Goal: Task Accomplishment & Management: Manage account settings

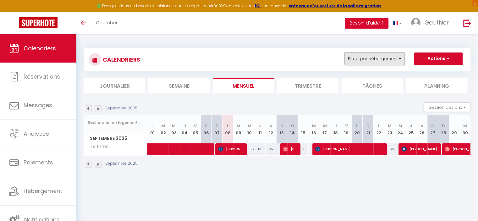
click at [359, 59] on button "Filtrer par hébergement" at bounding box center [374, 58] width 60 height 13
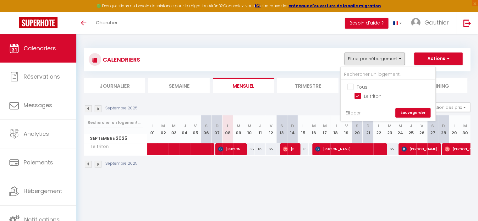
click at [348, 85] on input "Tous" at bounding box center [394, 86] width 94 height 6
click at [349, 85] on input "Tous" at bounding box center [394, 86] width 94 height 6
checkbox input "false"
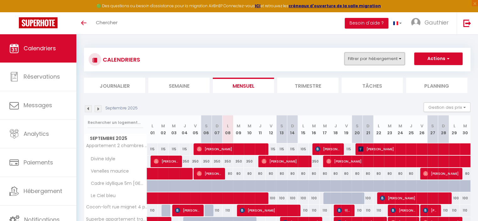
click at [378, 62] on button "Filtrer par hébergement" at bounding box center [374, 58] width 60 height 13
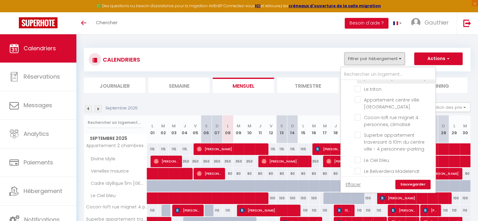
scroll to position [243, 0]
click at [378, 156] on input "Le Ciel bleu" at bounding box center [393, 159] width 79 height 6
checkbox input "true"
checkbox input "false"
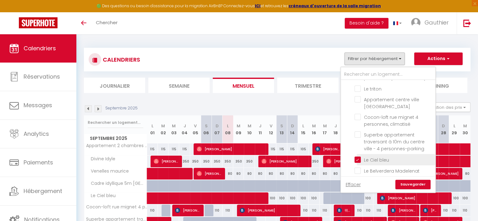
checkbox input "false"
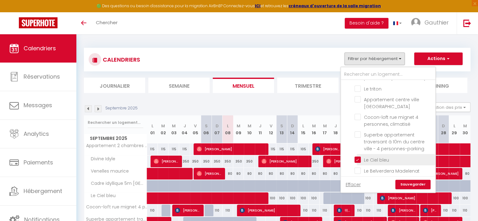
checkbox input "false"
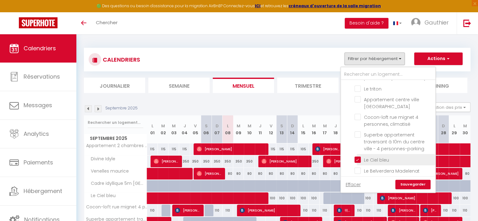
checkbox input "false"
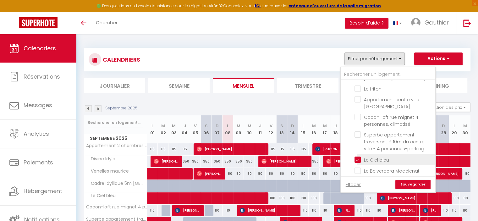
checkbox input "false"
click at [415, 183] on link "Sauvegarder" at bounding box center [412, 184] width 35 height 9
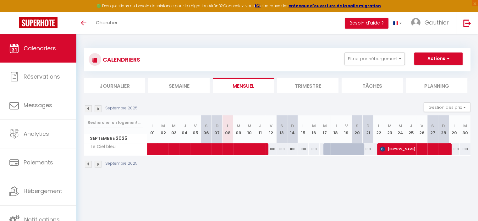
click at [86, 110] on img at bounding box center [88, 108] width 7 height 7
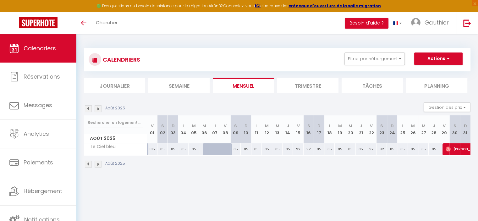
click at [90, 109] on img at bounding box center [88, 108] width 7 height 7
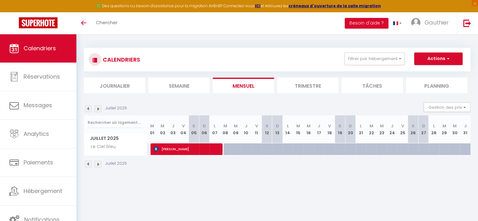
click at [99, 110] on img at bounding box center [98, 108] width 7 height 7
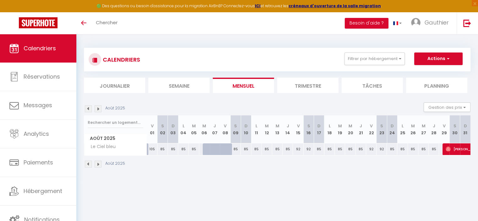
click at [100, 109] on img at bounding box center [98, 108] width 7 height 7
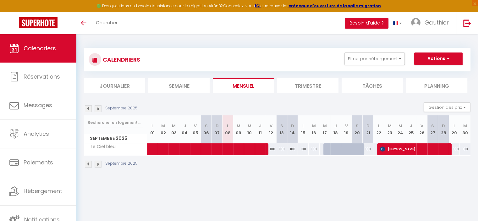
click at [101, 108] on img at bounding box center [98, 108] width 7 height 7
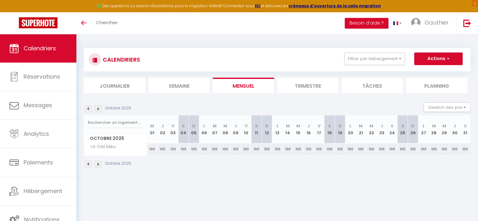
click at [83, 108] on div "CALENDRIERS Filtrer par hébergement Tous Appartement 2 chambres au calme appart…" at bounding box center [276, 107] width 401 height 147
click at [86, 110] on img at bounding box center [88, 108] width 7 height 7
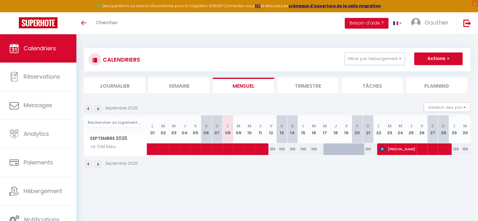
click at [86, 110] on img at bounding box center [88, 108] width 7 height 7
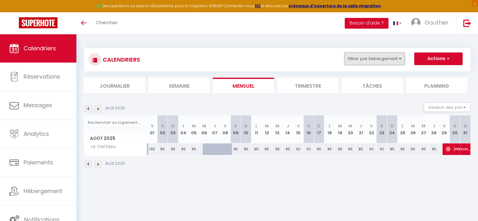
click at [352, 59] on button "Filtrer par hébergement" at bounding box center [374, 58] width 60 height 13
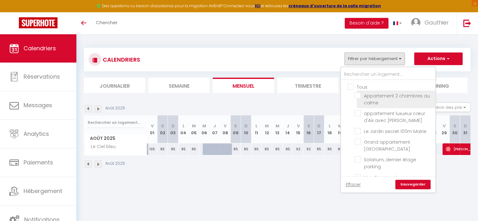
click at [357, 96] on input "Appartement 2 chambres au calme" at bounding box center [393, 95] width 79 height 6
checkbox input "true"
checkbox input "false"
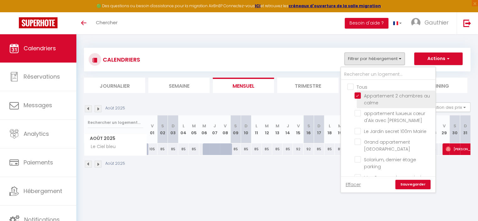
checkbox input "false"
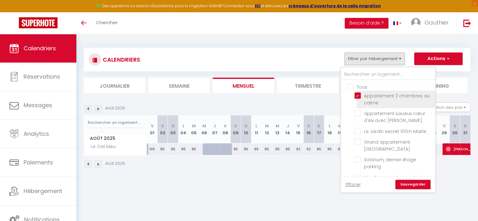
checkbox input "false"
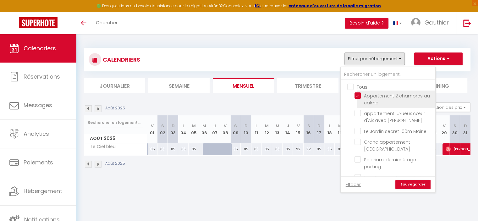
checkbox input "false"
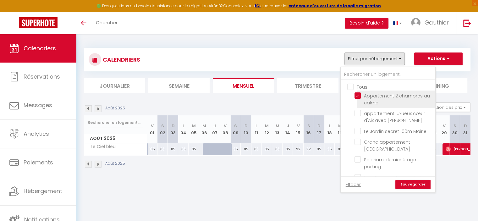
checkbox input "false"
click at [232, 44] on div "CALENDRIERS Filtrer par hébergement Tous Appartement 2 chambres au calme appart…" at bounding box center [277, 108] width 386 height 132
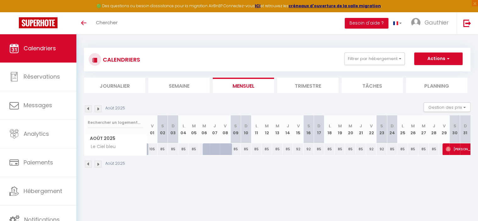
click at [221, 104] on div "Août 2025 Gestion des prix Nb Nuits minimum Règles Disponibilité" at bounding box center [277, 108] width 386 height 13
click at [368, 59] on button "Filtrer par hébergement" at bounding box center [374, 58] width 60 height 13
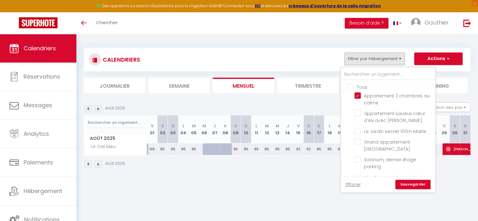
drag, startPoint x: 345, startPoint y: 86, endPoint x: 351, endPoint y: 86, distance: 5.7
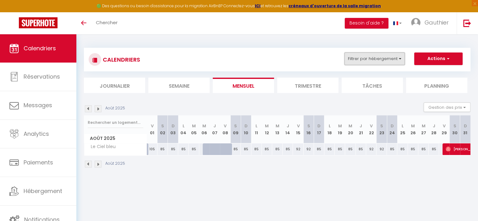
click at [358, 60] on button "Filtrer par hébergement" at bounding box center [374, 58] width 60 height 13
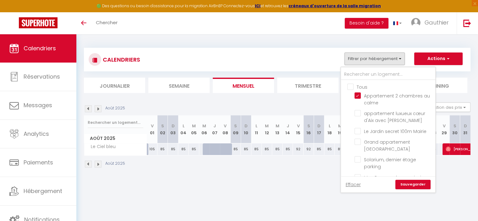
click at [352, 87] on input "Tous" at bounding box center [394, 86] width 94 height 6
checkbox input "true"
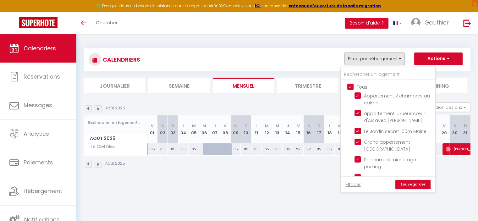
checkbox input "true"
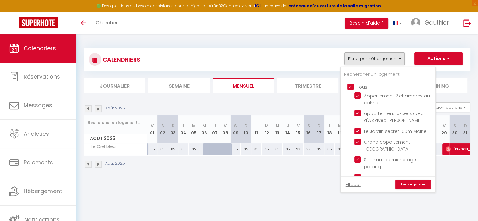
checkbox input "true"
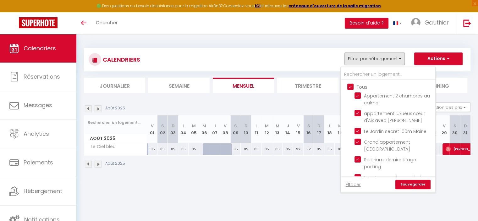
checkbox input "true"
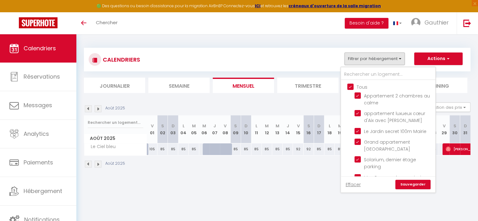
checkbox input "true"
click at [352, 87] on input "Tous" at bounding box center [394, 86] width 94 height 6
checkbox input "false"
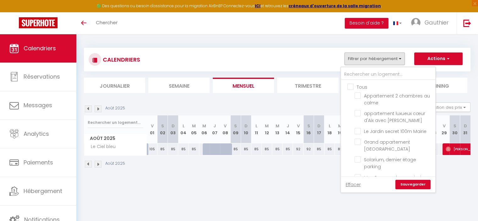
checkbox input "false"
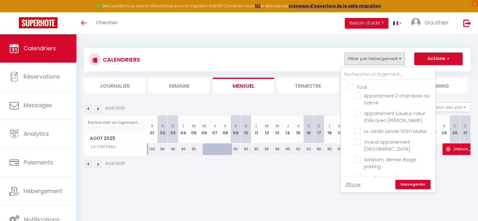
checkbox input "false"
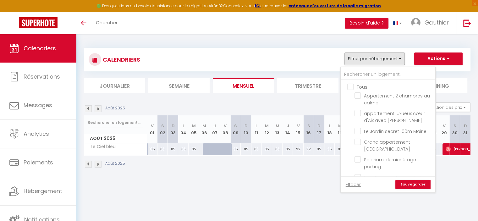
checkbox input "false"
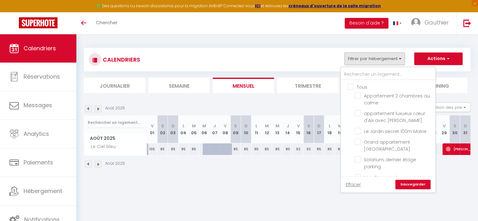
checkbox input "false"
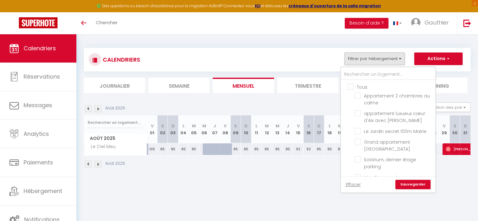
checkbox input "false"
click at [358, 94] on input "Appartement 2 chambres au calme" at bounding box center [393, 95] width 79 height 6
checkbox input "true"
click at [417, 183] on link "Sauvegarder" at bounding box center [412, 184] width 35 height 9
